Goal: Transaction & Acquisition: Download file/media

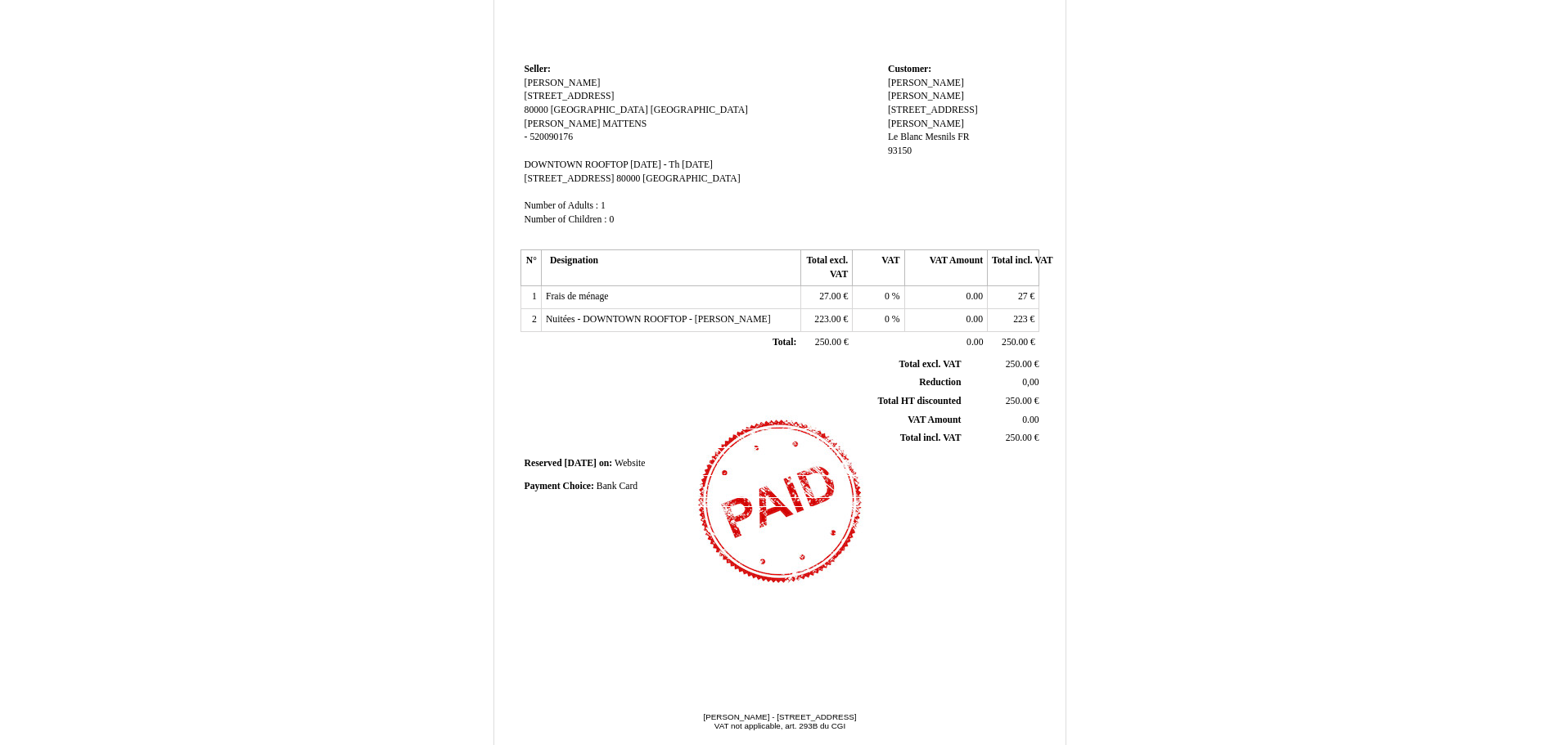
scroll to position [217, 0]
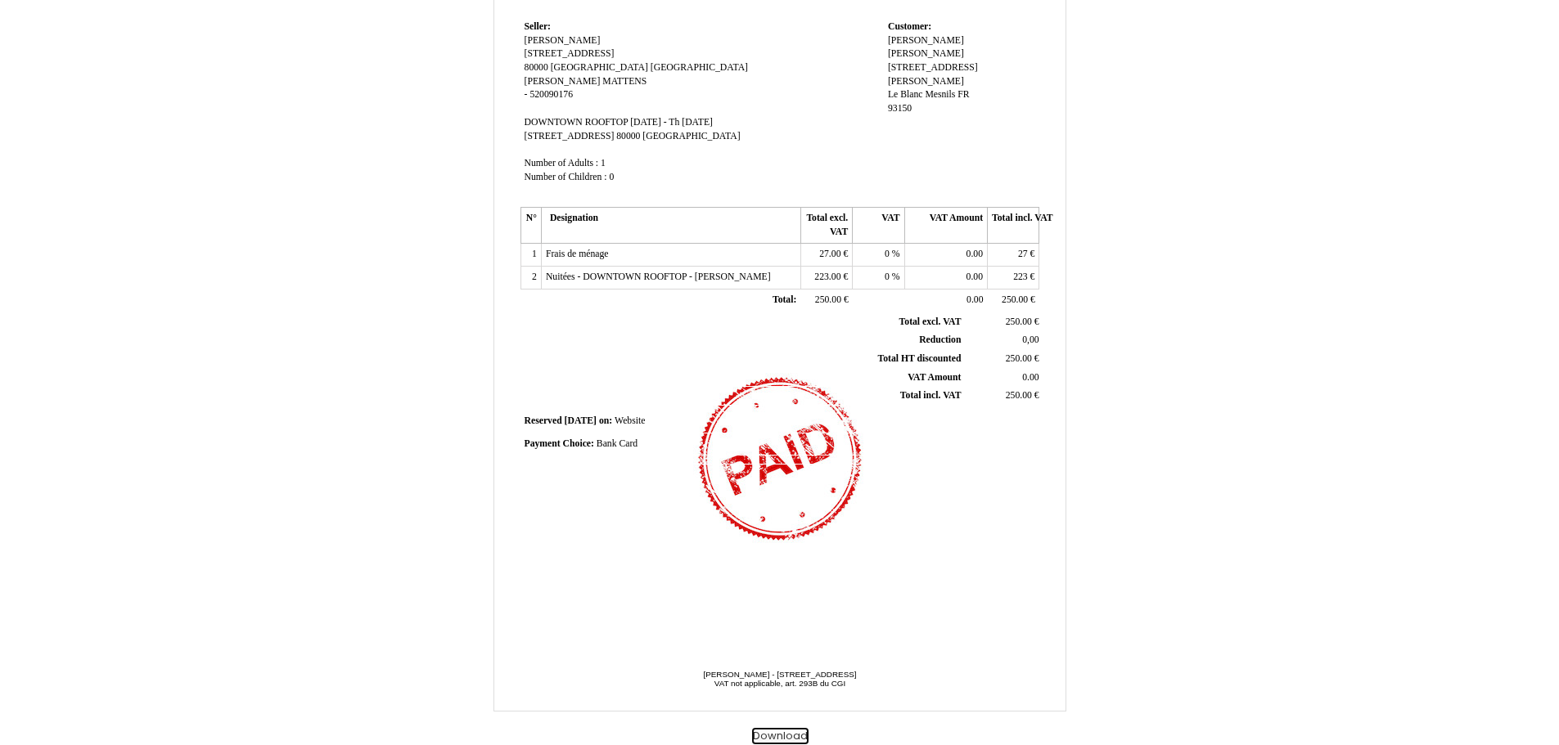
click at [788, 739] on button "Download" at bounding box center [780, 736] width 56 height 17
click at [790, 736] on button "Download" at bounding box center [780, 736] width 56 height 17
click at [773, 742] on button "Download" at bounding box center [780, 736] width 56 height 17
